Goal: Task Accomplishment & Management: Complete application form

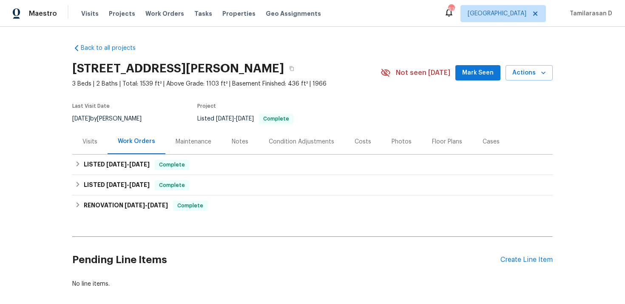
scroll to position [42, 0]
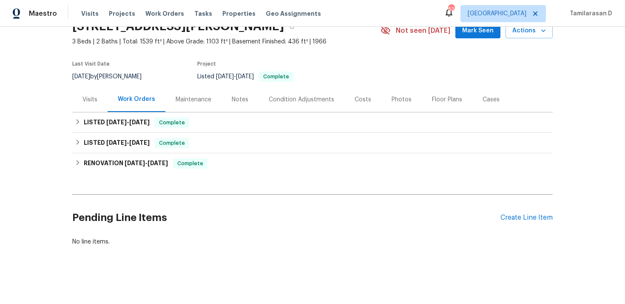
click at [499, 213] on h2 "Pending Line Items" at bounding box center [286, 218] width 428 height 40
click at [510, 214] on div "Create Line Item" at bounding box center [527, 218] width 52 height 8
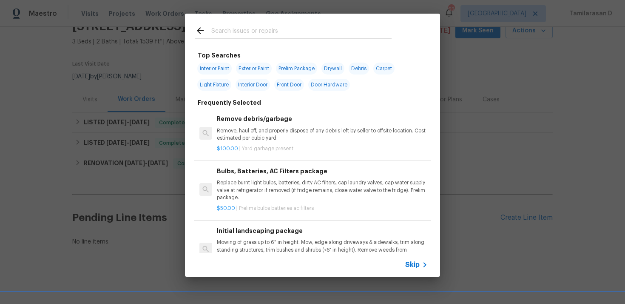
click at [411, 265] on span "Skip" at bounding box center [412, 264] width 14 height 9
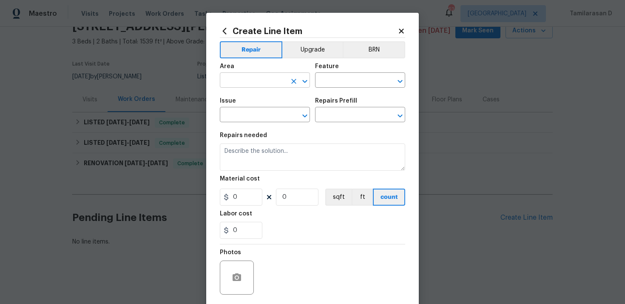
click at [256, 85] on input "text" at bounding box center [253, 80] width 66 height 13
click at [256, 105] on li "Kitchen" at bounding box center [265, 100] width 90 height 14
type input "Kitchen"
click at [325, 80] on input "text" at bounding box center [348, 80] width 66 height 13
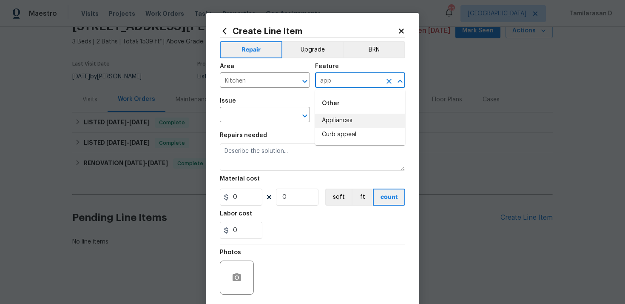
click at [336, 117] on li "Appliances" at bounding box center [360, 121] width 90 height 14
type input "Appliances"
click at [274, 118] on input "text" at bounding box center [253, 115] width 66 height 13
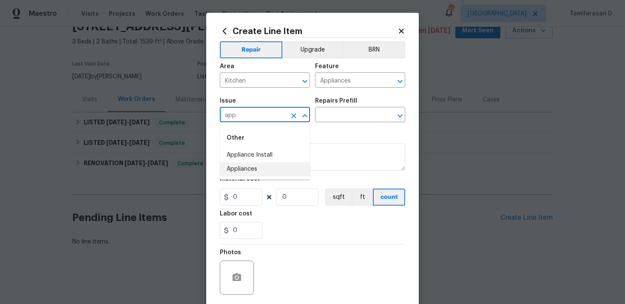
click at [270, 164] on li "Appliances" at bounding box center [265, 169] width 90 height 14
type input "Appliances"
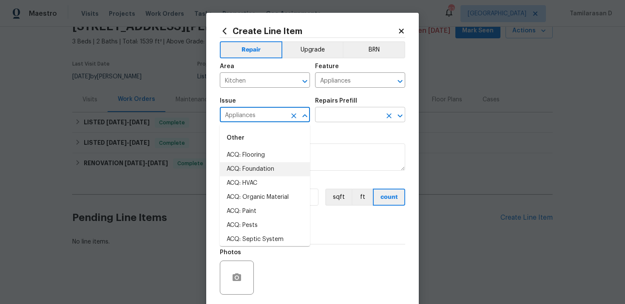
click at [330, 109] on input "text" at bounding box center [348, 115] width 66 height 13
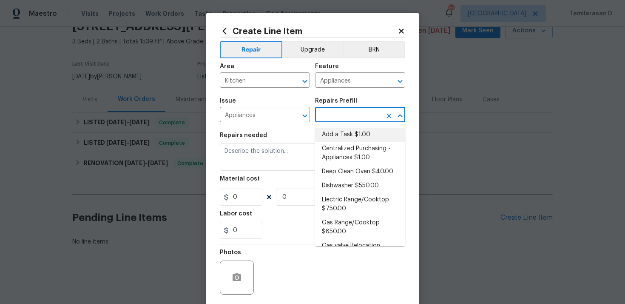
click at [336, 130] on li "Add a Task $1.00" at bounding box center [360, 135] width 90 height 14
type input "Add a Task $1.00"
type textarea "HPM to detail"
type input "1"
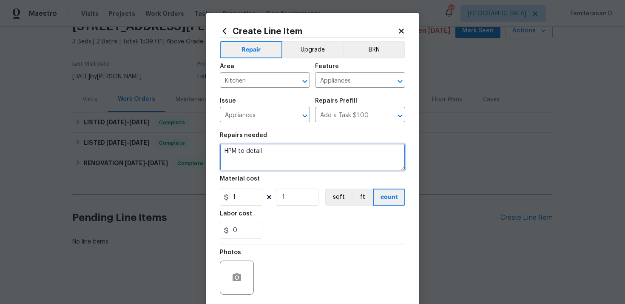
click at [259, 158] on textarea "HPM to detail" at bounding box center [312, 156] width 185 height 27
paste textarea "Identify the refrigerator leak in question, check the angle stop and connection…"
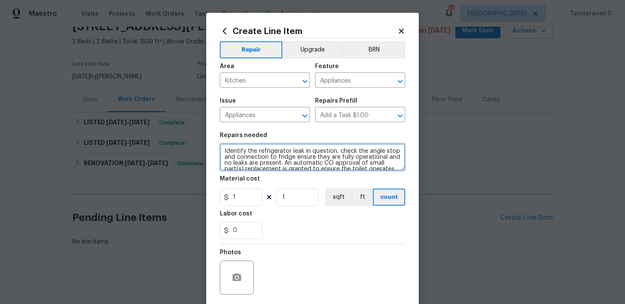
scroll to position [37, 0]
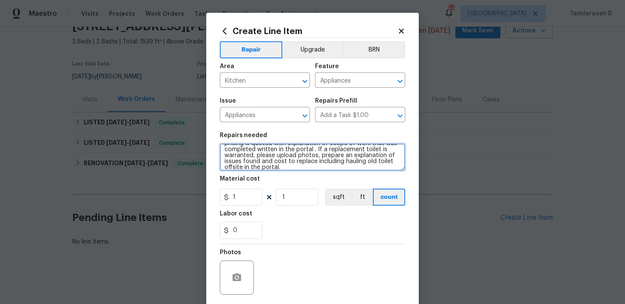
type textarea "Identify the refrigerator leak in question, check the angle stop and connection…"
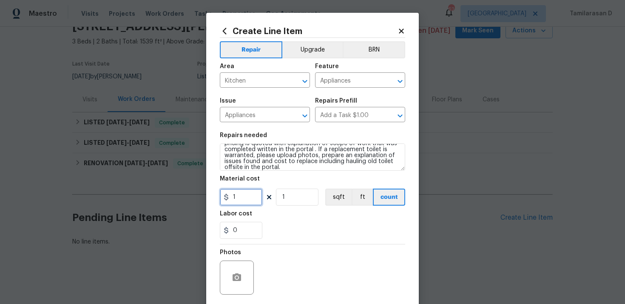
click at [252, 203] on input "1" at bounding box center [241, 196] width 43 height 17
type input "75"
click at [296, 239] on section "Repairs needed Identify the refrigerator leak in question, check the angle stop…" at bounding box center [312, 185] width 185 height 117
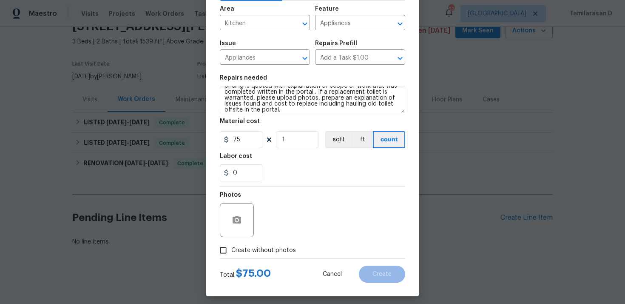
scroll to position [63, 0]
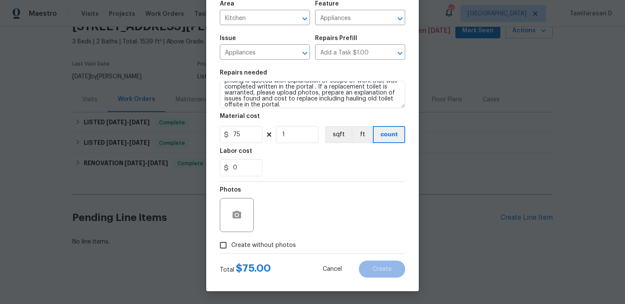
click at [221, 243] on input "Create without photos" at bounding box center [223, 245] width 16 height 16
checkbox input "true"
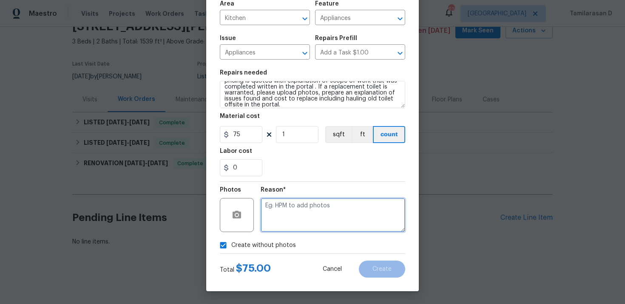
click at [314, 216] on textarea at bounding box center [333, 215] width 145 height 34
type textarea "N/A"
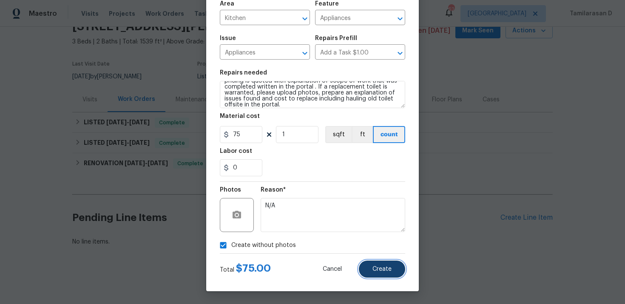
click at [385, 267] on span "Create" at bounding box center [382, 269] width 19 height 6
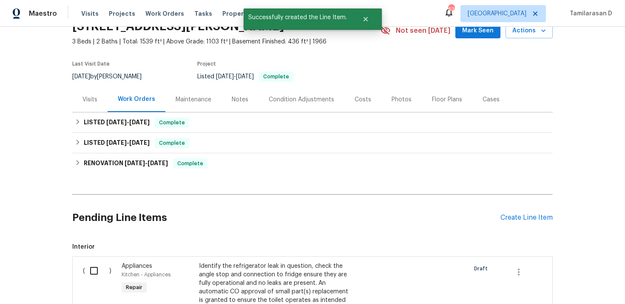
click at [92, 277] on input "checkbox" at bounding box center [97, 271] width 24 height 18
checkbox input "true"
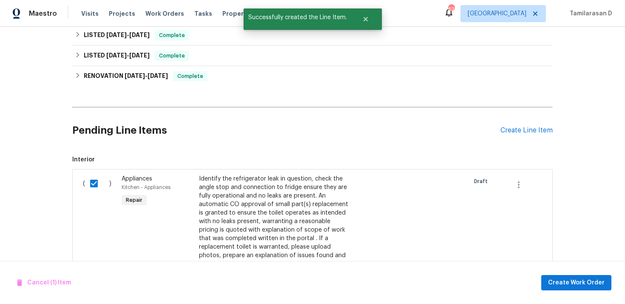
scroll to position [201, 0]
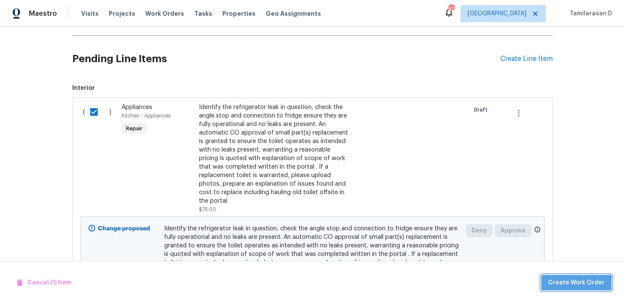
click at [579, 286] on span "Create Work Order" at bounding box center [576, 282] width 57 height 11
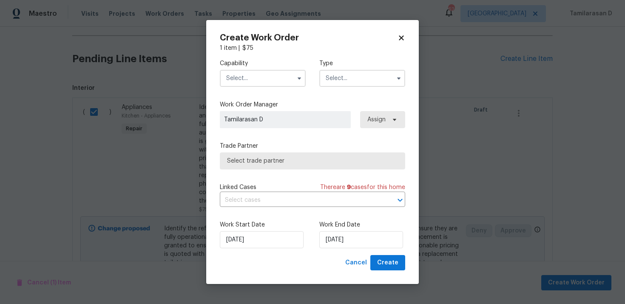
click at [339, 76] on input "text" at bounding box center [362, 78] width 86 height 17
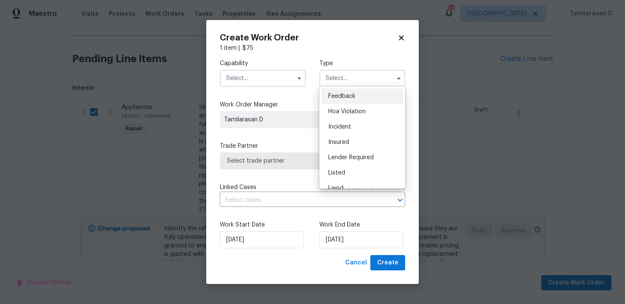
click at [348, 99] on span "Feedback" at bounding box center [341, 96] width 27 height 6
type input "Feedback"
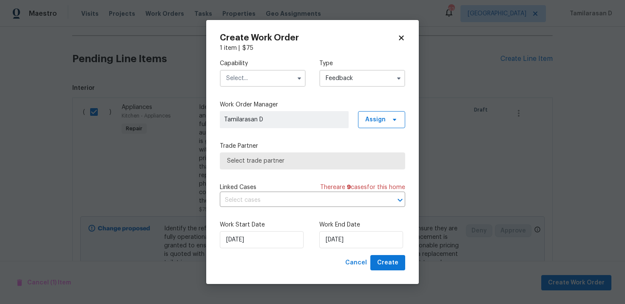
click at [284, 81] on input "text" at bounding box center [263, 78] width 86 height 17
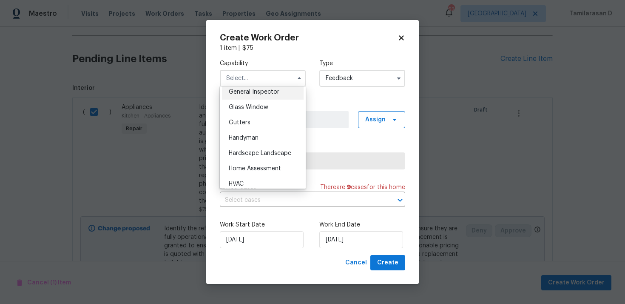
scroll to position [427, 0]
click at [245, 136] on span "Handyman" at bounding box center [244, 137] width 30 height 6
type input "Handyman"
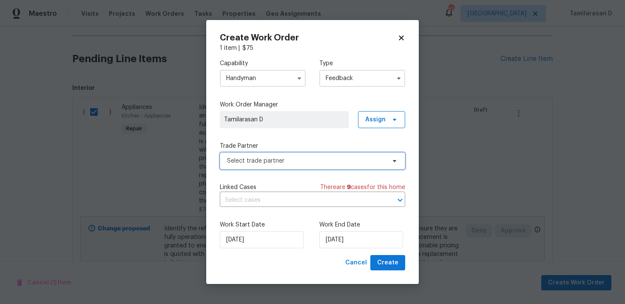
click at [251, 162] on span "Select trade partner" at bounding box center [306, 161] width 159 height 9
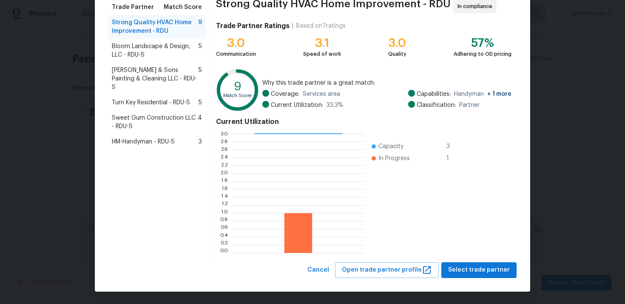
scroll to position [45, 0]
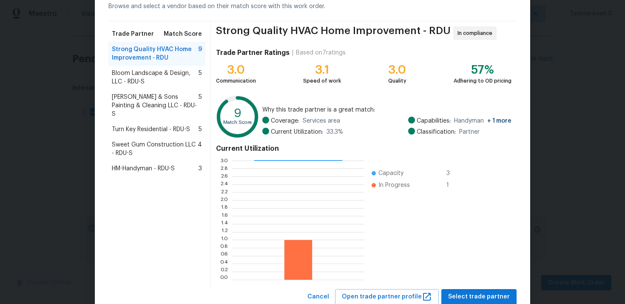
click at [489, 285] on div "Strong Quality HVAC Home Improvement - RDU In compliance Trade Partner Ratings …" at bounding box center [364, 155] width 306 height 268
click at [484, 289] on button "Select trade partner" at bounding box center [479, 297] width 75 height 16
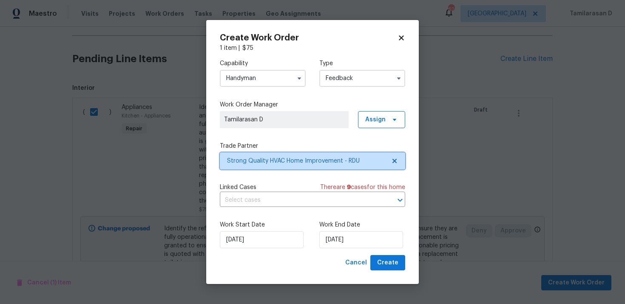
scroll to position [0, 0]
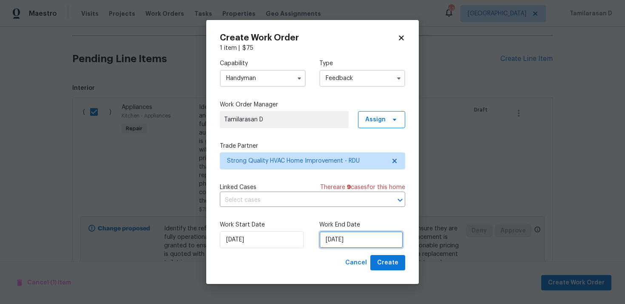
click at [329, 236] on input "02/10/2025" at bounding box center [361, 239] width 84 height 17
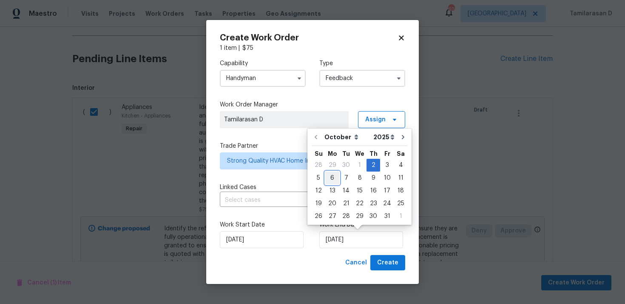
click at [335, 177] on div "6" at bounding box center [332, 178] width 14 height 12
type input "06/10/2025"
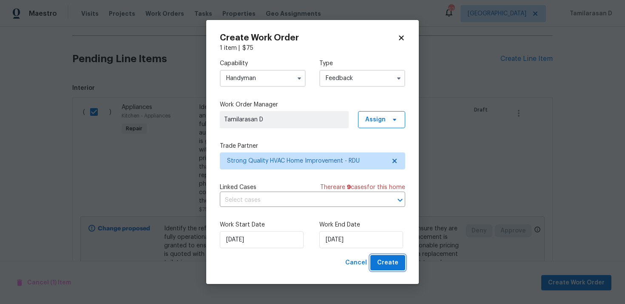
click at [388, 264] on span "Create" at bounding box center [387, 262] width 21 height 11
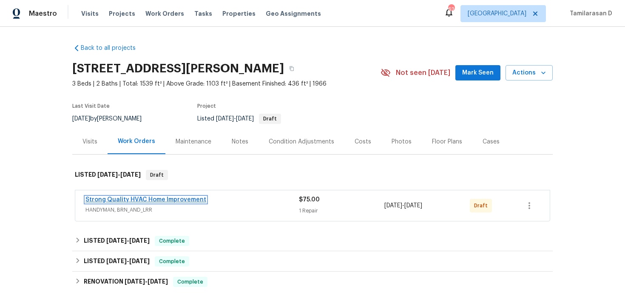
click at [108, 200] on link "Strong Quality HVAC Home Improvement" at bounding box center [146, 200] width 121 height 6
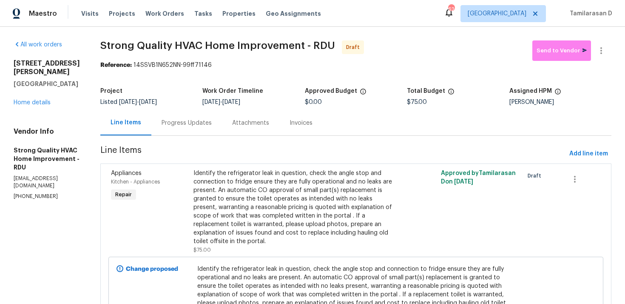
click at [200, 128] on div "Progress Updates" at bounding box center [186, 122] width 71 height 25
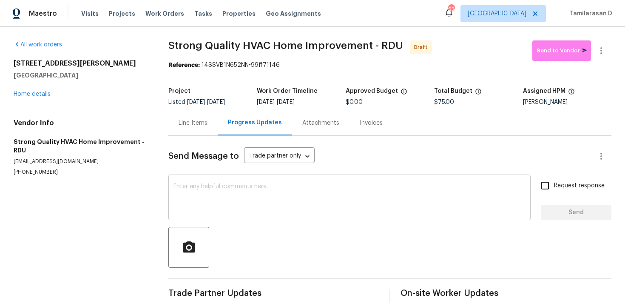
click at [242, 198] on textarea at bounding box center [350, 198] width 352 height 30
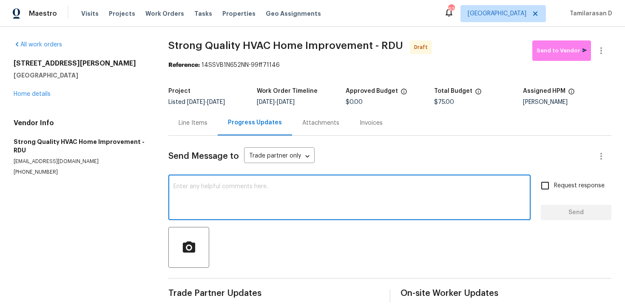
paste textarea "Hey, this is Tamil from Opendoor. I’m confirming you received the WO for the pr…"
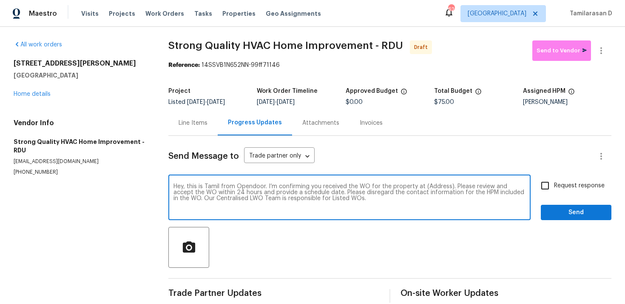
click at [428, 185] on textarea "Hey, this is Tamil from Opendoor. I’m confirming you received the WO for the pr…" at bounding box center [350, 198] width 352 height 30
paste textarea "[STREET_ADDRESS][PERSON_NAME]"
type textarea "Hey, this is Tamil from Opendoor. I’m confirming you received the WO for the pr…"
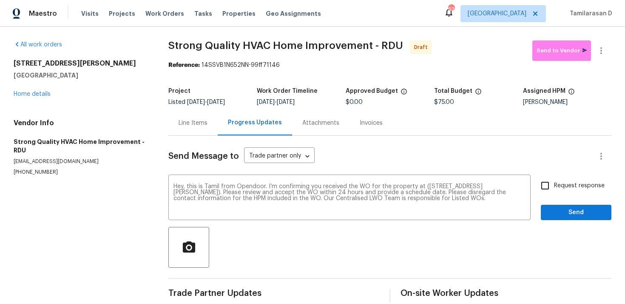
click at [536, 186] on div "Hey, this is Tamil from Opendoor. I’m confirming you received the WO for the pr…" at bounding box center [389, 198] width 443 height 43
click at [548, 186] on input "Request response" at bounding box center [545, 186] width 18 height 18
checkbox input "true"
click at [567, 210] on span "Send" at bounding box center [576, 212] width 57 height 11
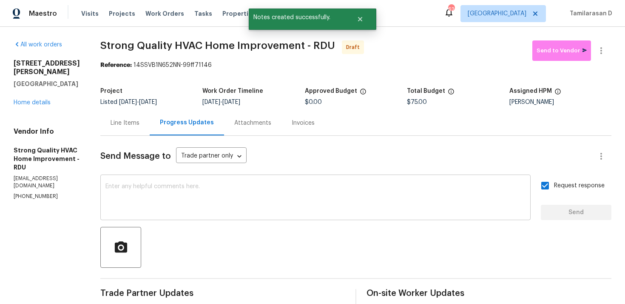
click at [191, 179] on div "x ​" at bounding box center [315, 198] width 431 height 43
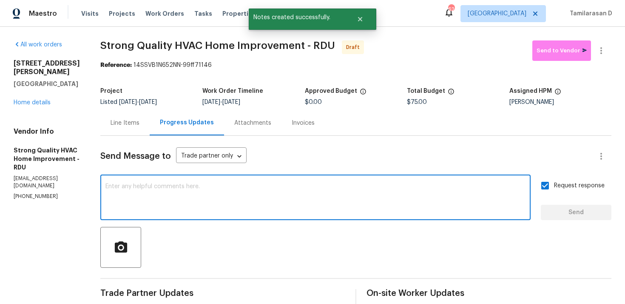
paste textarea "Attention All Work Orders must include before-photos (both close-up and wide-an…"
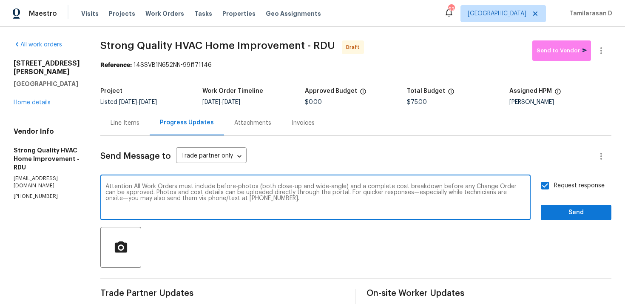
type textarea "Attention All Work Orders must include before-photos (both close-up and wide-an…"
click at [576, 208] on span "Send" at bounding box center [576, 212] width 57 height 11
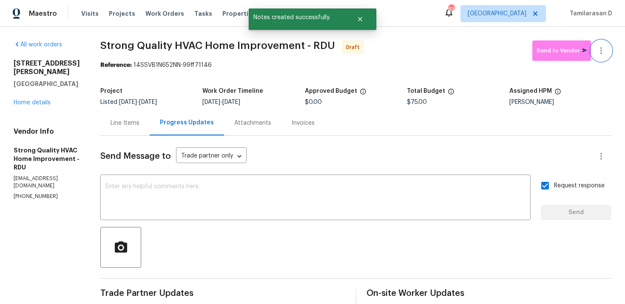
click at [600, 49] on icon "button" at bounding box center [601, 51] width 10 height 10
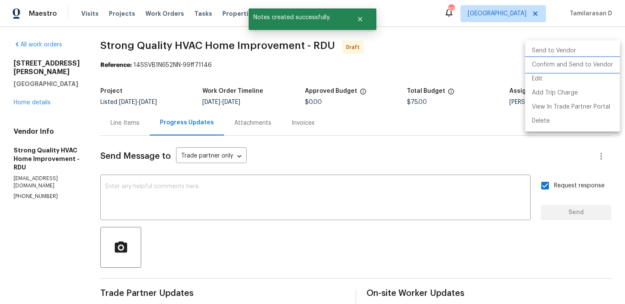
click at [558, 64] on li "Confirm and Send to Vendor" at bounding box center [572, 65] width 95 height 14
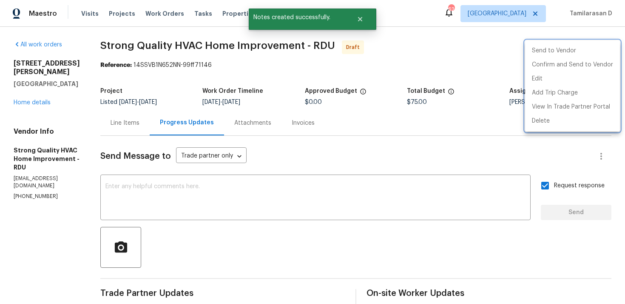
click at [452, 60] on div at bounding box center [312, 152] width 625 height 304
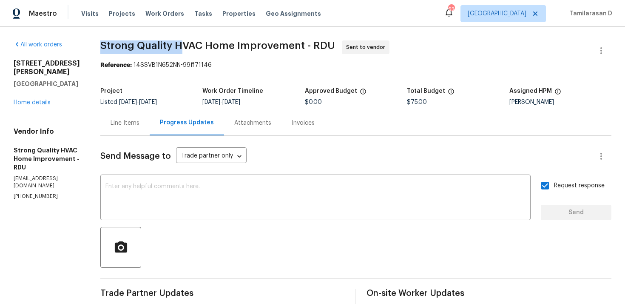
drag, startPoint x: 106, startPoint y: 46, endPoint x: 212, endPoint y: 46, distance: 105.5
click at [212, 46] on div "All work orders [STREET_ADDRESS][PERSON_NAME] Home details Vendor Info Strong Q…" at bounding box center [312, 234] width 625 height 415
copy span "Strong Quality HVAC"
click at [135, 47] on span "Strong Quality HVAC Home Improvement - RDU" at bounding box center [217, 45] width 235 height 10
